Goal: Information Seeking & Learning: Learn about a topic

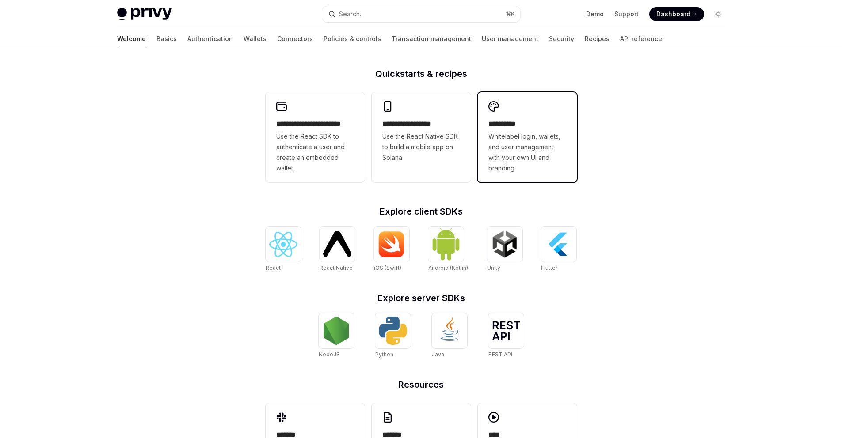
scroll to position [182, 0]
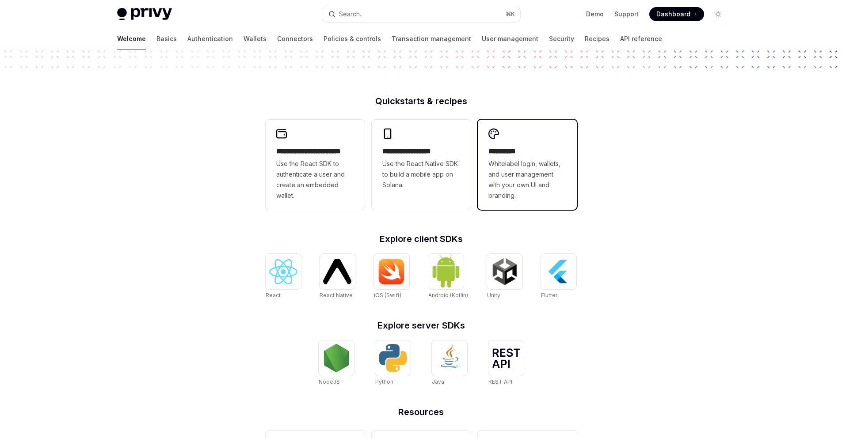
click at [531, 172] on span "Whitelabel login, wallets, and user management with your own UI and branding." at bounding box center [527, 180] width 78 height 42
type textarea "*"
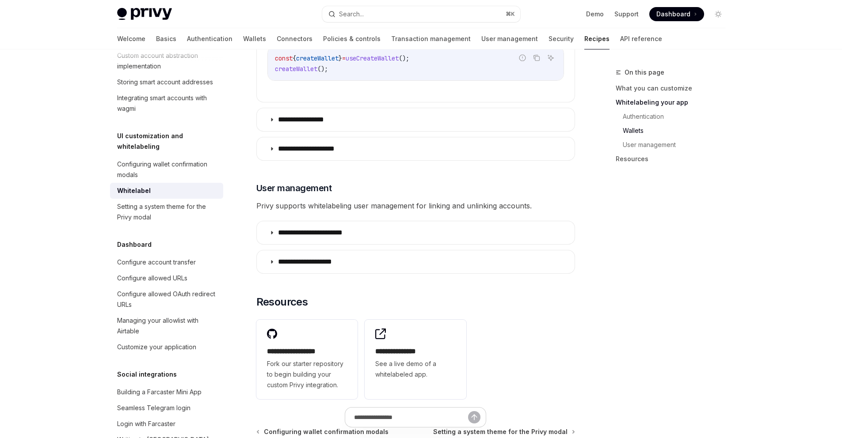
scroll to position [1142, 0]
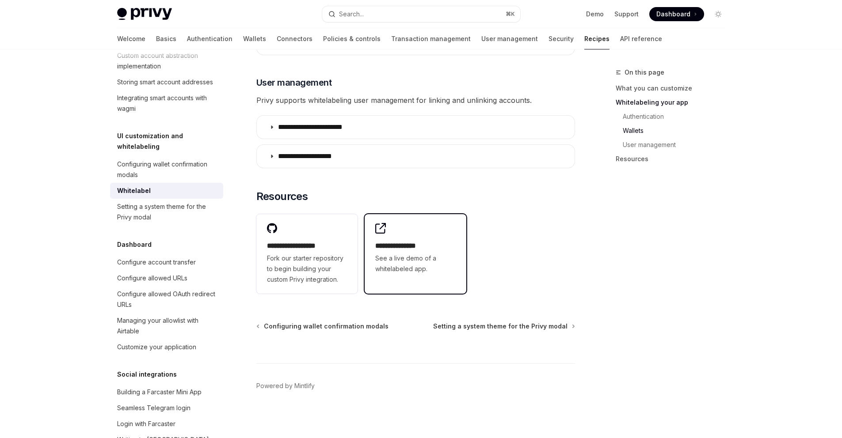
click at [421, 254] on span "See a live demo of a whitelabeled app." at bounding box center [415, 263] width 80 height 21
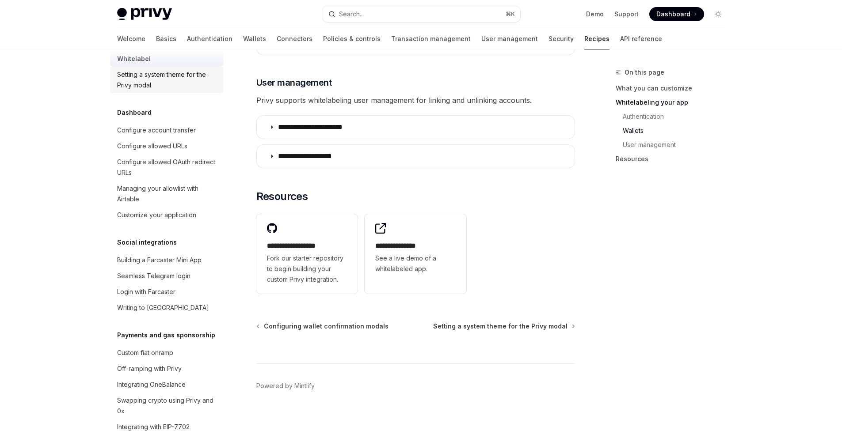
scroll to position [533, 0]
